Goal: Information Seeking & Learning: Learn about a topic

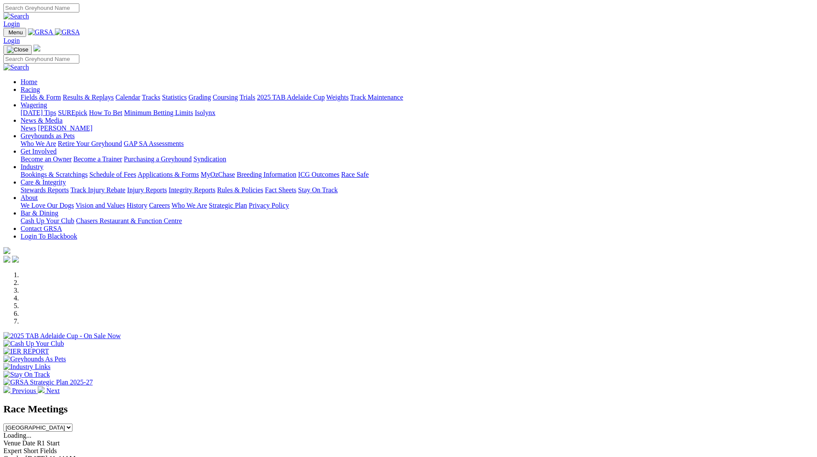
click at [40, 86] on link "Racing" at bounding box center [30, 89] width 19 height 7
click at [61, 93] on link "Fields & Form" at bounding box center [41, 96] width 40 height 7
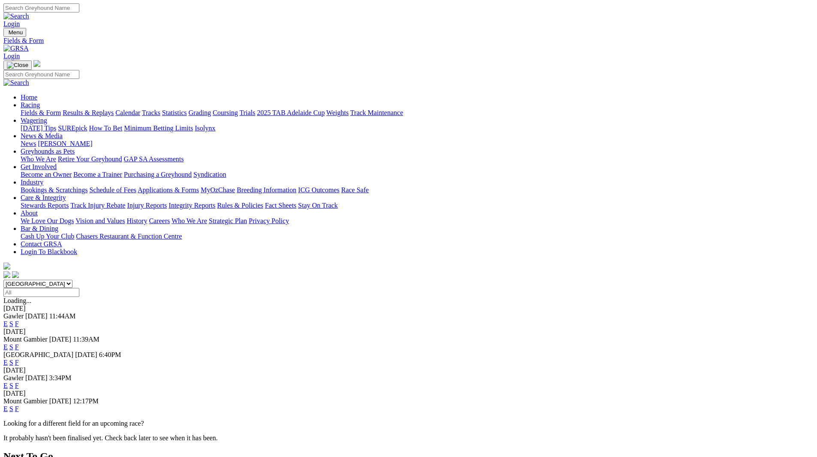
click at [8, 320] on link "E" at bounding box center [5, 323] width 4 height 7
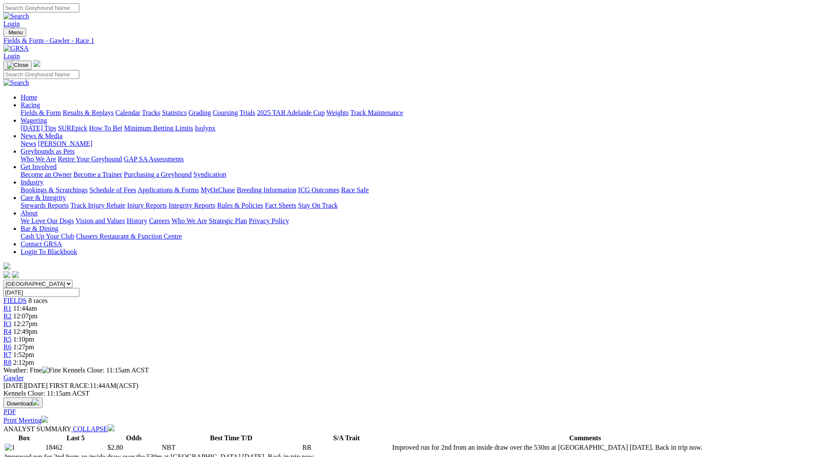
click at [48, 416] on link "Print Meeting" at bounding box center [25, 419] width 45 height 7
